Goal: Information Seeking & Learning: Learn about a topic

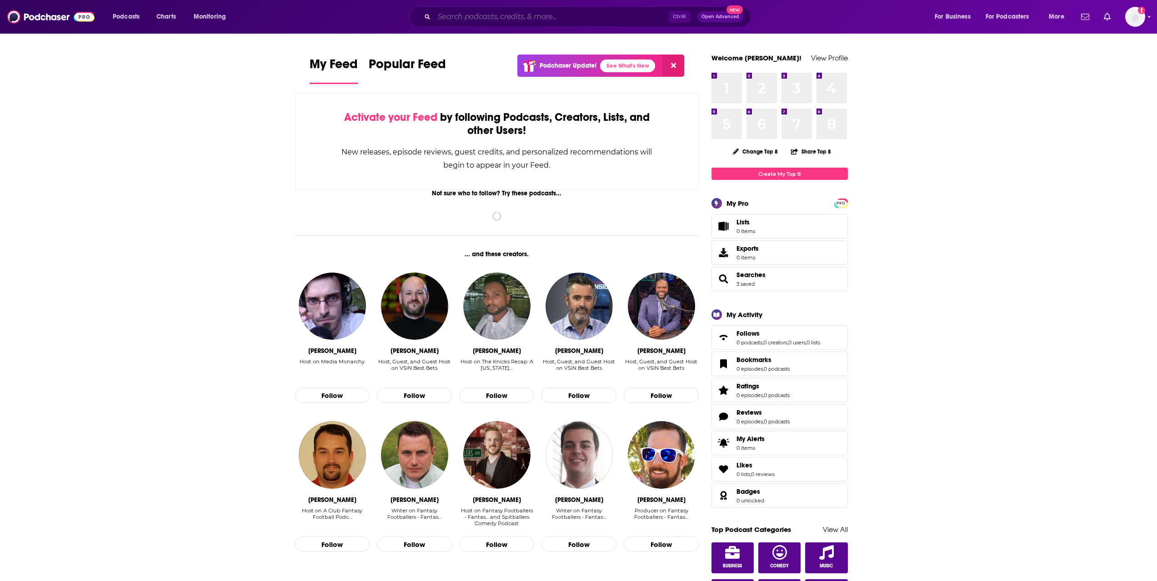
click at [522, 20] on input "Search podcasts, credits, & more..." at bounding box center [551, 17] width 234 height 15
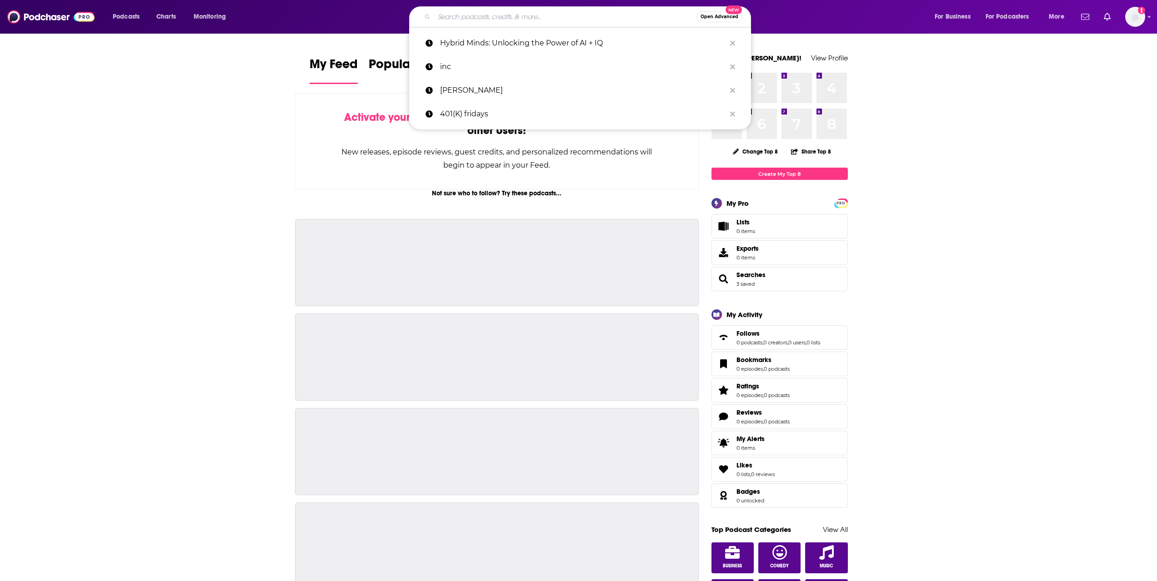
paste input "Inspired Living with [MEDICAL_DATA] Podcast"
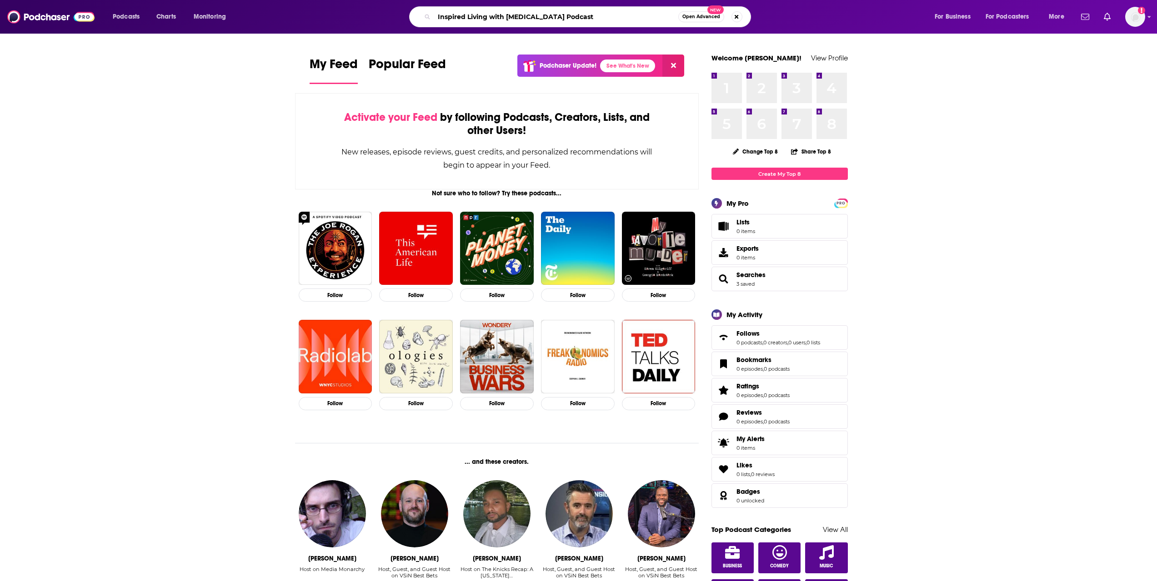
type input "Inspired Living with [MEDICAL_DATA] Podcast"
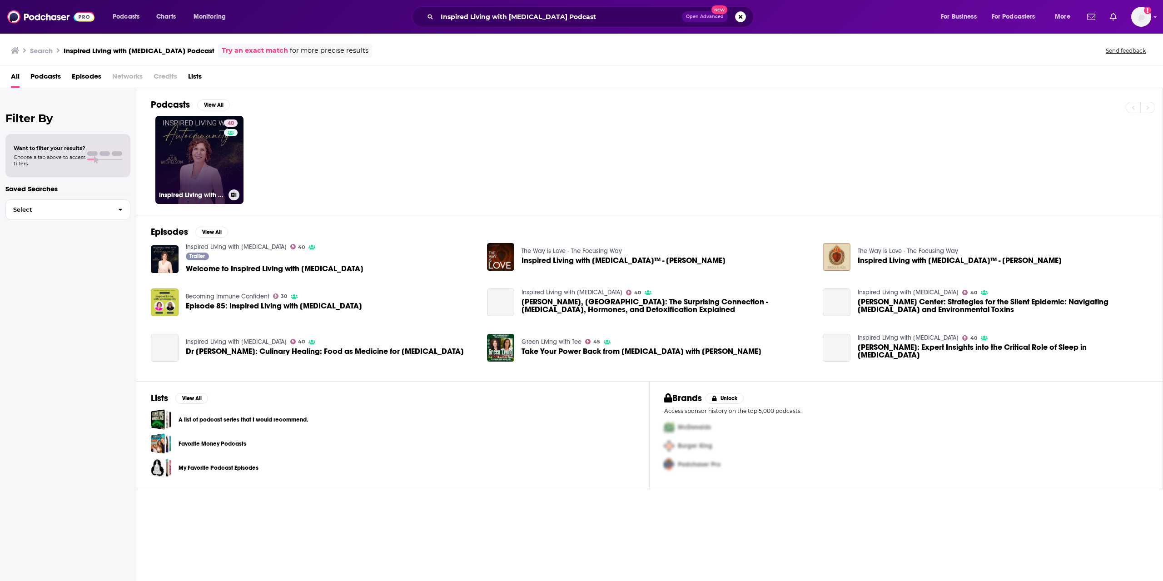
click at [208, 178] on link "40 Inspired Living with [MEDICAL_DATA]" at bounding box center [199, 160] width 88 height 88
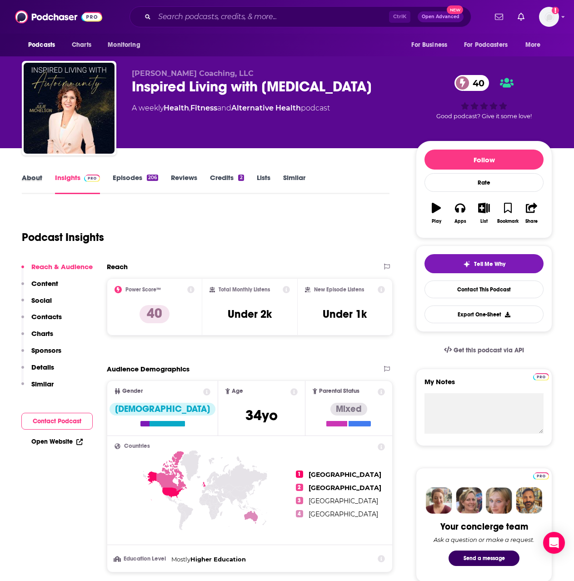
click at [47, 177] on div "About" at bounding box center [38, 183] width 33 height 21
click at [40, 179] on link "About" at bounding box center [32, 183] width 20 height 21
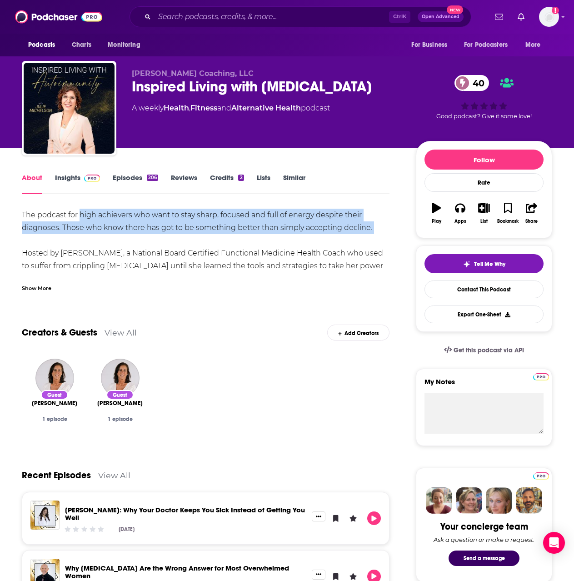
drag, startPoint x: 81, startPoint y: 217, endPoint x: 378, endPoint y: 236, distance: 297.4
click at [378, 236] on div "The podcast for high achievers who want to stay sharp, focused and full of ener…" at bounding box center [206, 272] width 368 height 127
copy div "high achievers who want to stay sharp, focused and full of energy despite their…"
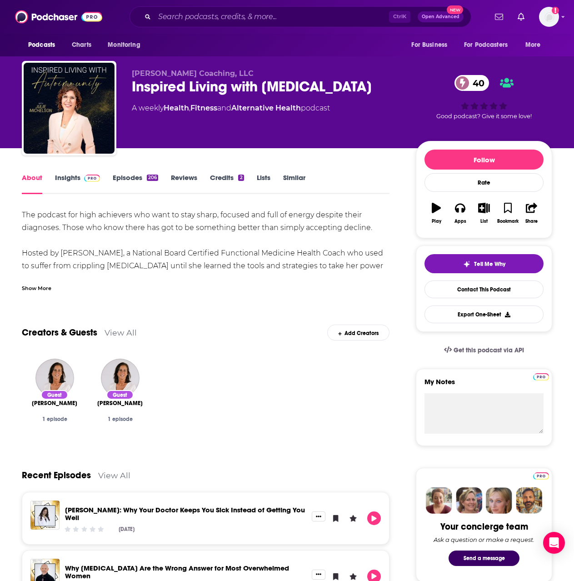
click at [41, 254] on div "Show More" at bounding box center [37, 287] width 30 height 9
